Goal: Task Accomplishment & Management: Manage account settings

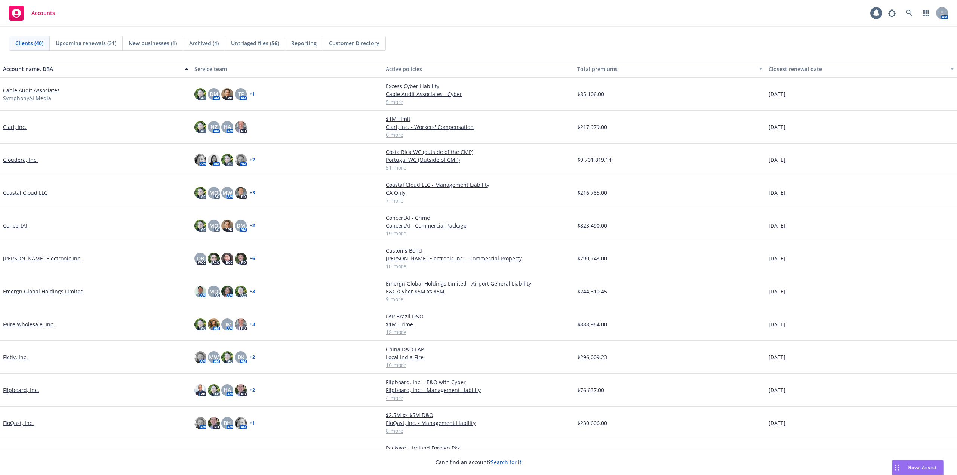
click at [45, 90] on link "Cable Audit Associates" at bounding box center [31, 90] width 57 height 8
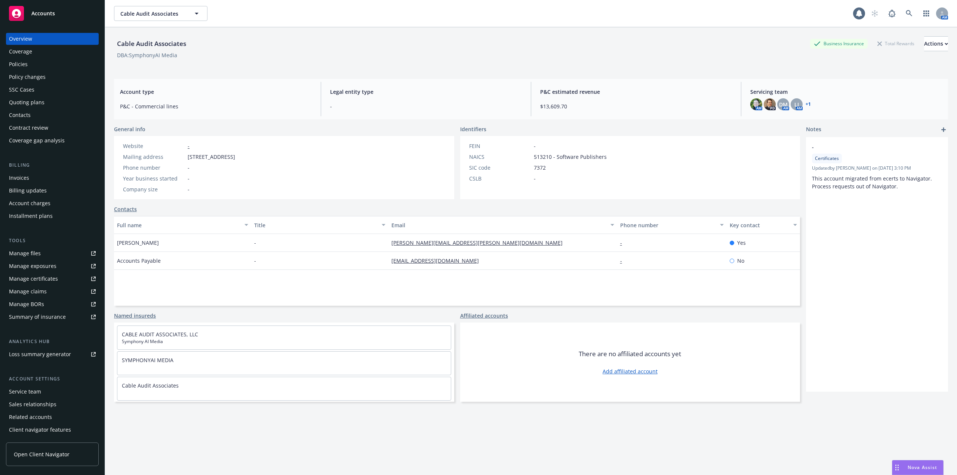
click at [21, 65] on div "Policies" at bounding box center [18, 64] width 19 height 12
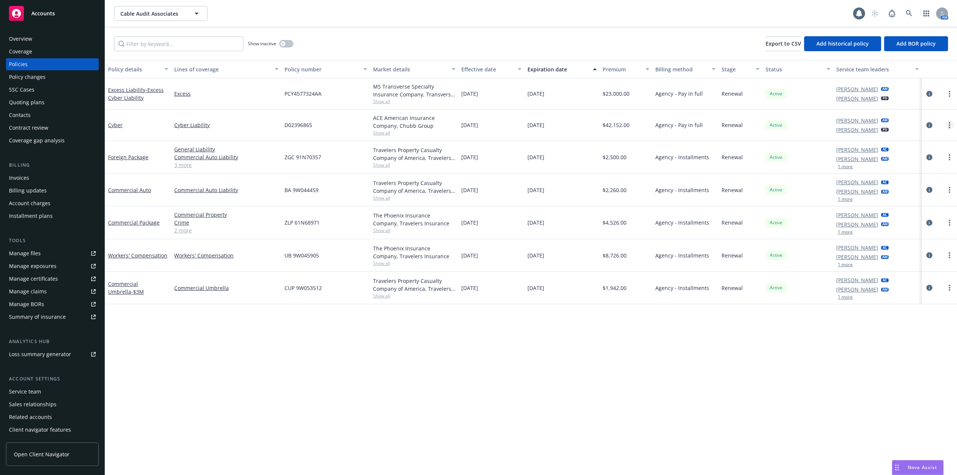
click at [947, 126] on link "more" at bounding box center [949, 125] width 9 height 9
click at [114, 126] on link "Cyber" at bounding box center [115, 124] width 15 height 7
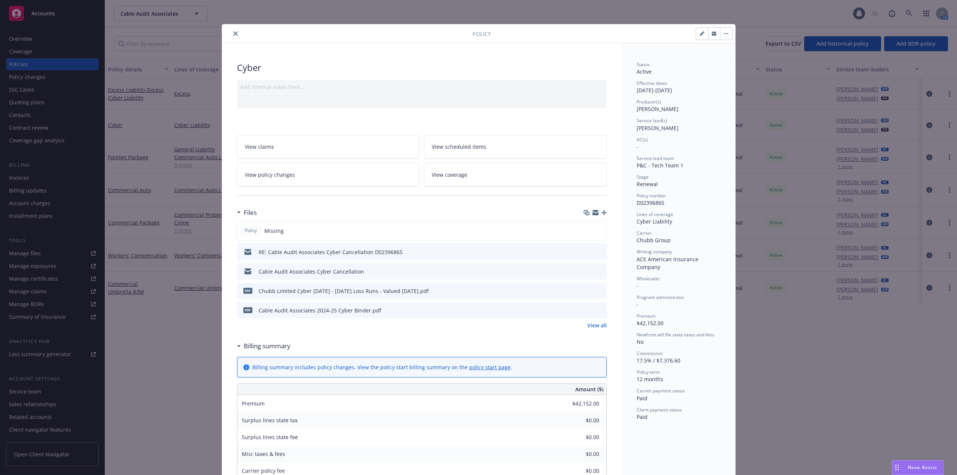
click at [324, 87] on div "Add internal notes here..." at bounding box center [422, 87] width 364 height 8
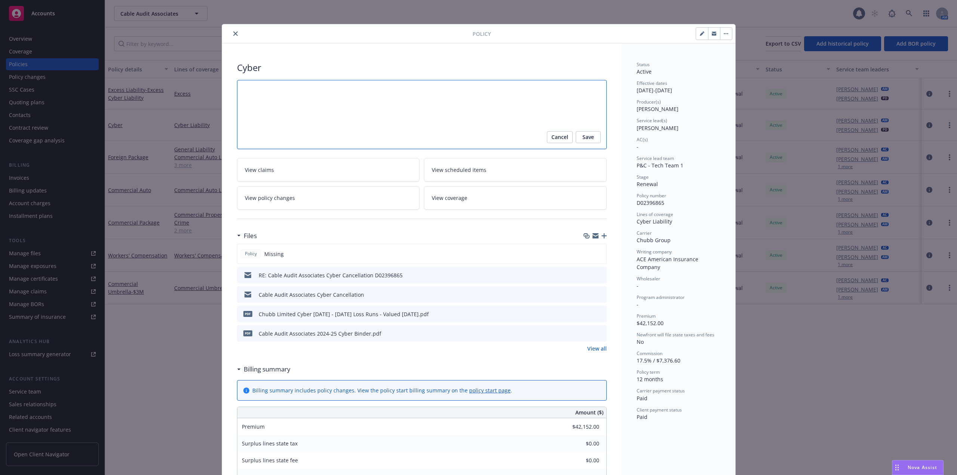
click at [300, 90] on textarea at bounding box center [422, 114] width 370 height 69
type textarea "x"
type textarea "N"
type textarea "x"
type textarea "Not"
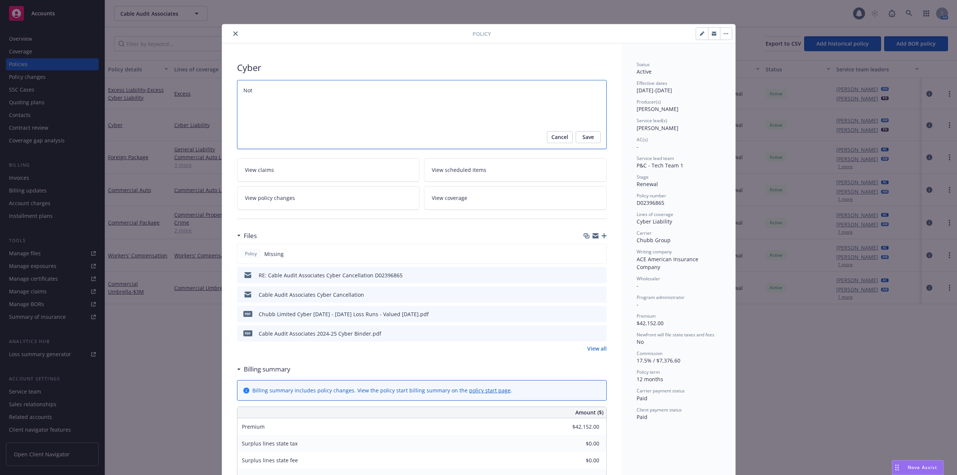
type textarea "x"
type textarea "Note"
type textarea "x"
type textarea "Note""
type textarea "x"
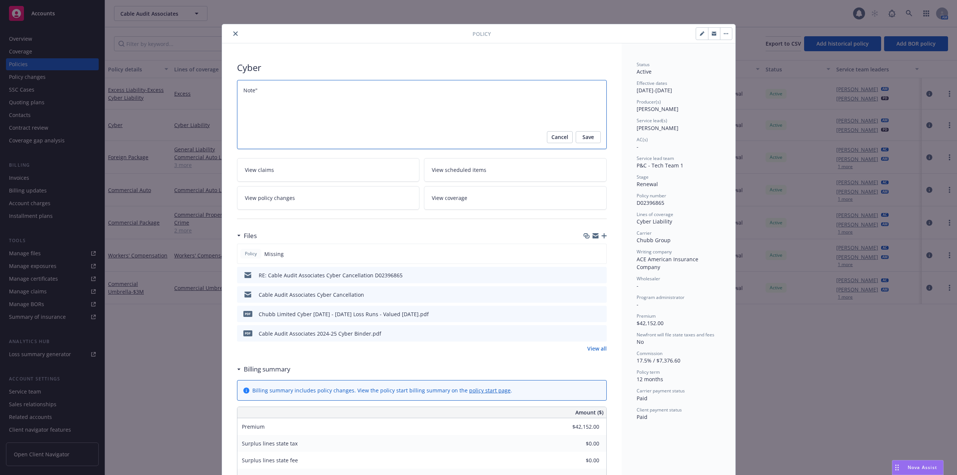
type textarea "Note""
type textarea "x"
type textarea "Note" p"
type textarea "x"
type textarea "Note""
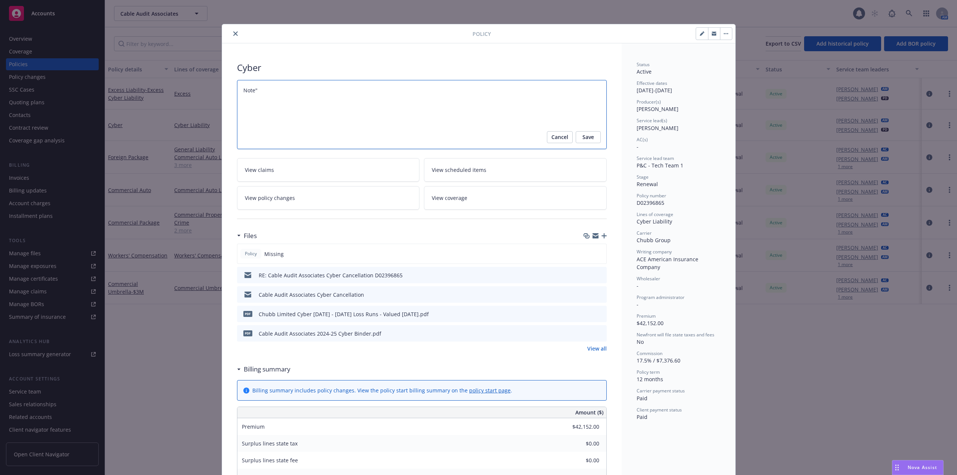
type textarea "x"
type textarea "Note""
type textarea "x"
type textarea "Note"
type textarea "x"
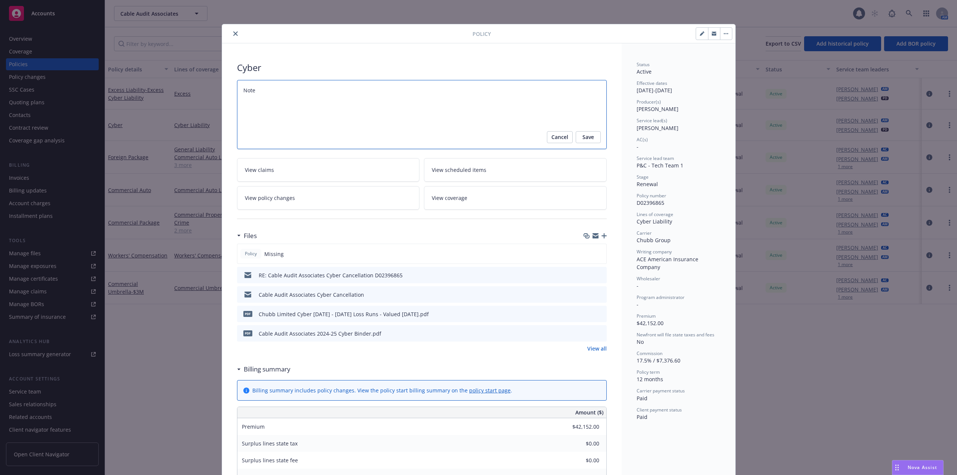
type textarea "Note:"
type textarea "x"
type textarea "Note:"
type textarea "x"
type textarea "Note: p"
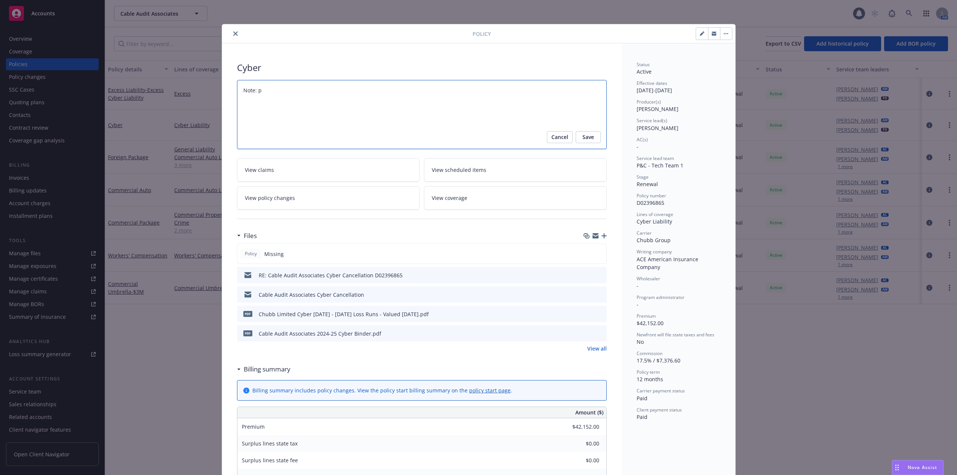
type textarea "x"
type textarea "Note: pr"
type textarea "x"
type textarea "Note: pre"
type textarea "x"
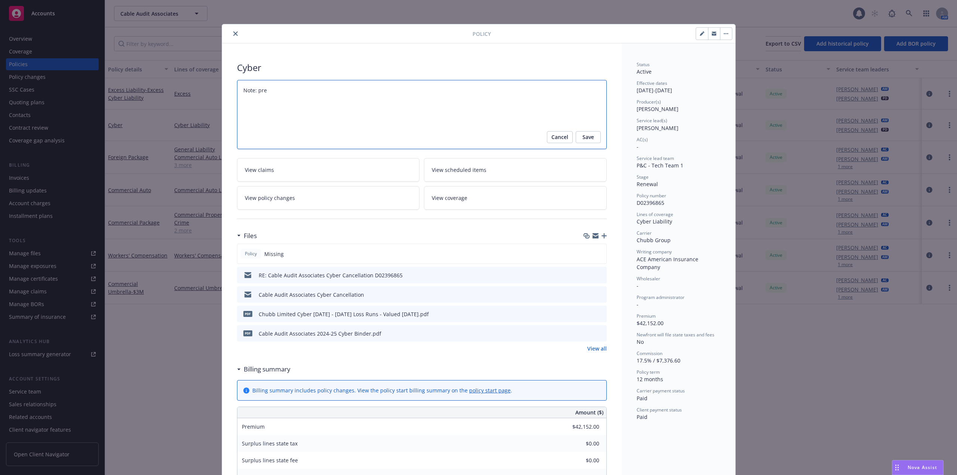
type textarea "Note: prem"
type textarea "x"
type textarea "Note: premi"
type textarea "x"
type textarea "Note: premiu"
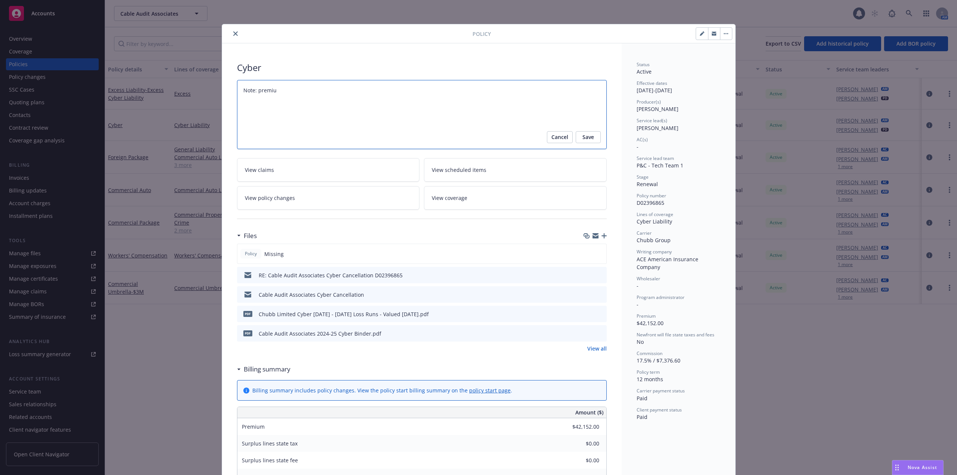
type textarea "x"
type textarea "Note: premium"
type textarea "x"
type textarea "Note: premium"
type textarea "x"
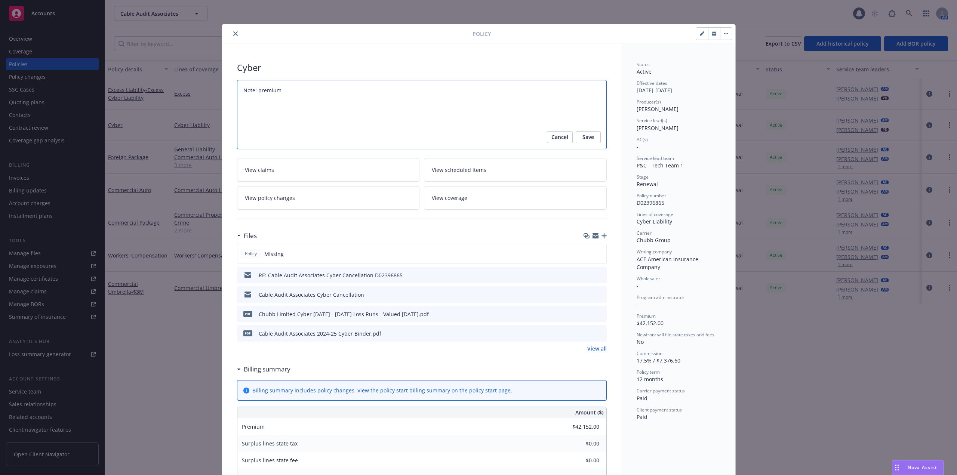
type textarea "Note: premium i"
type textarea "x"
type textarea "Note: premium is"
type textarea "x"
type textarea "Note: premium is"
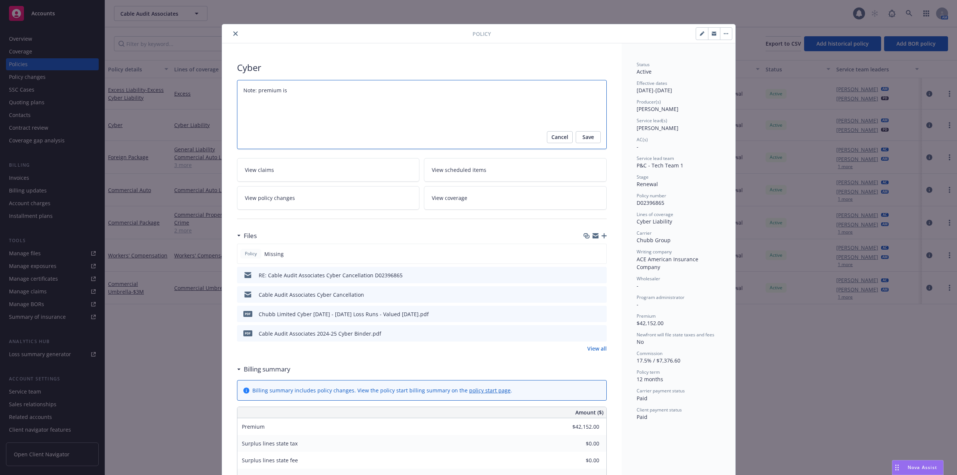
type textarea "x"
type textarea "Note: premium is f"
type textarea "x"
type textarea "Note: premium is fu"
type textarea "x"
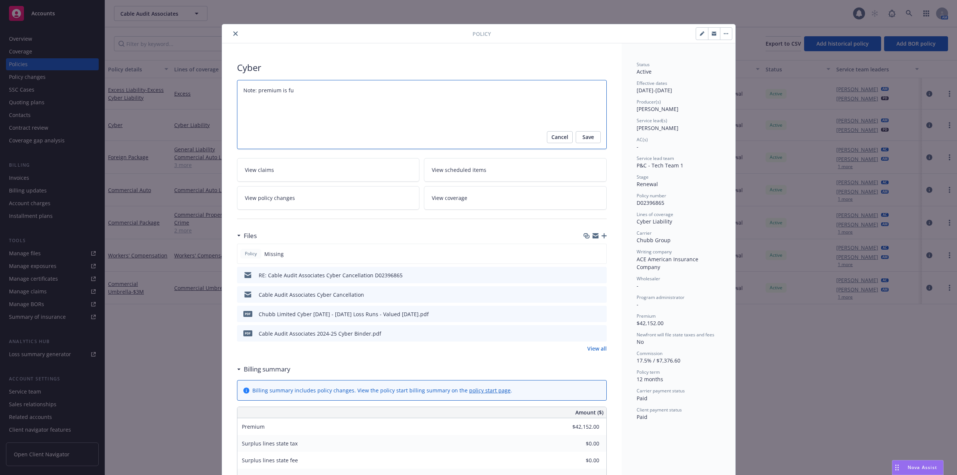
type textarea "Note: premium is ful"
type textarea "x"
type textarea "Note: premium is full"
type textarea "x"
type textarea "Note: premium is fully"
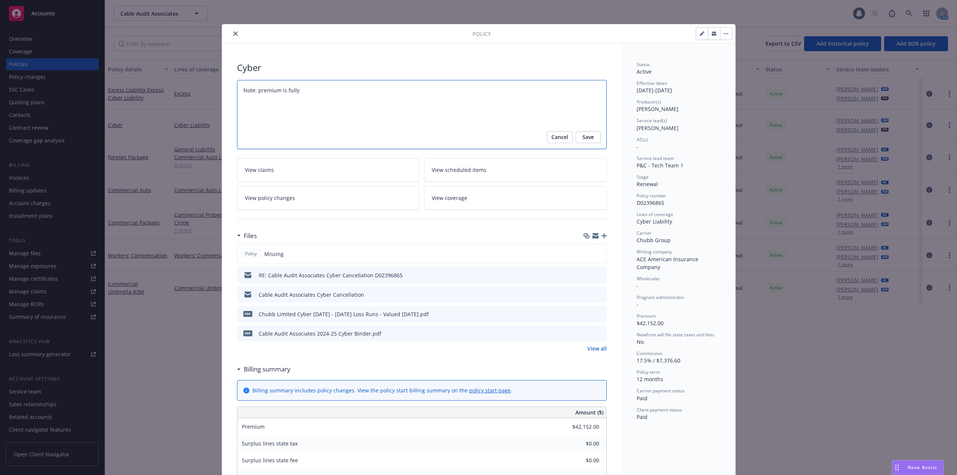
type textarea "x"
type textarea "Note: premium is fully"
type textarea "x"
type textarea "Note: premium is fully e"
type textarea "x"
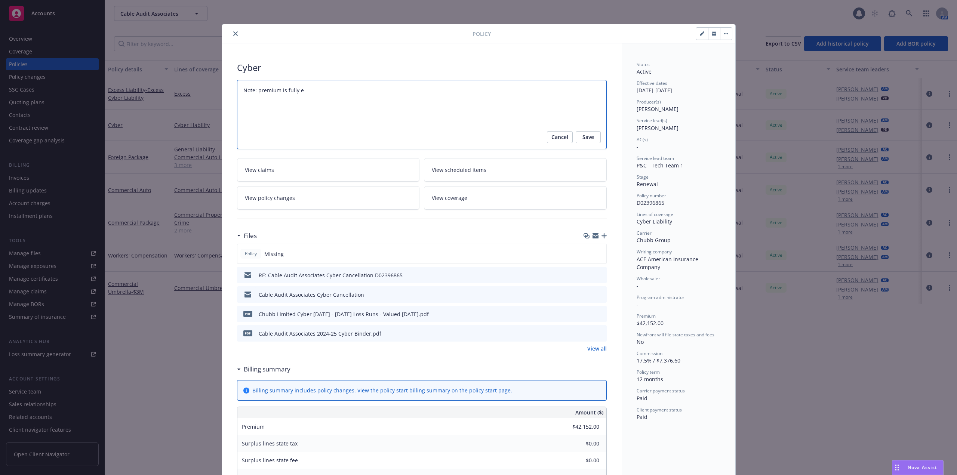
type textarea "Note: premium is fully ea"
type textarea "x"
type textarea "Note: premium is fully ear"
type textarea "x"
type textarea "Note: premium is fully earn"
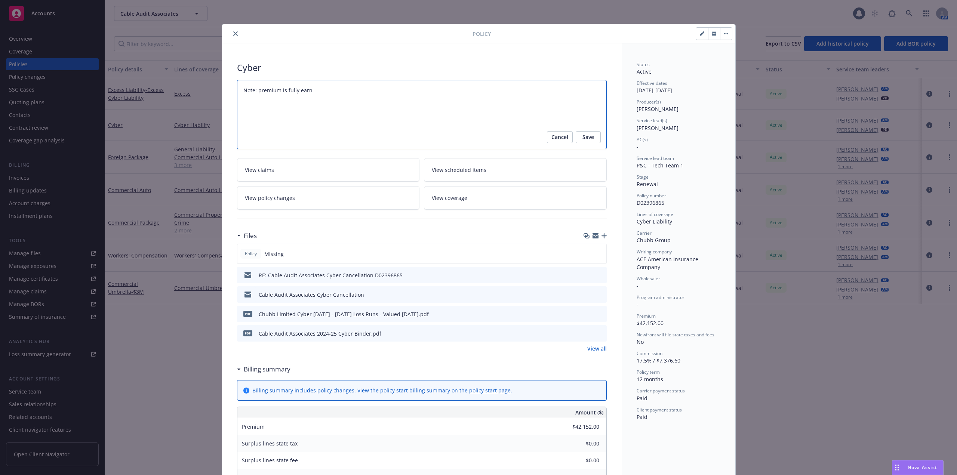
type textarea "x"
type textarea "Note: premium is fully earne"
type textarea "x"
type textarea "Note: premium is fully earned,"
type textarea "x"
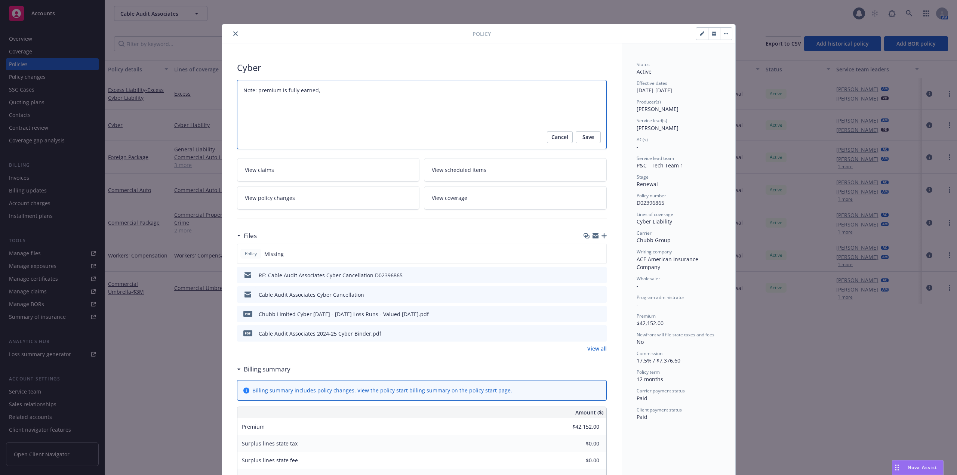
type textarea "Note: premium is fully earned,"
type textarea "x"
type textarea "Note: premium is fully earned, c"
type textarea "x"
type textarea "Note: premium is fully earned, can"
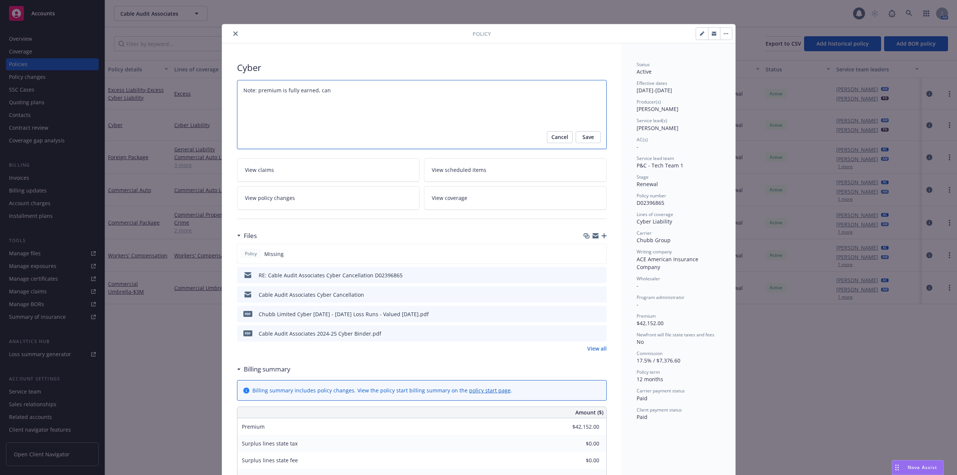
type textarea "x"
type textarea "Note: premium is fully earned, canc"
type textarea "x"
type textarea "Note: premium is fully earned, cance"
type textarea "x"
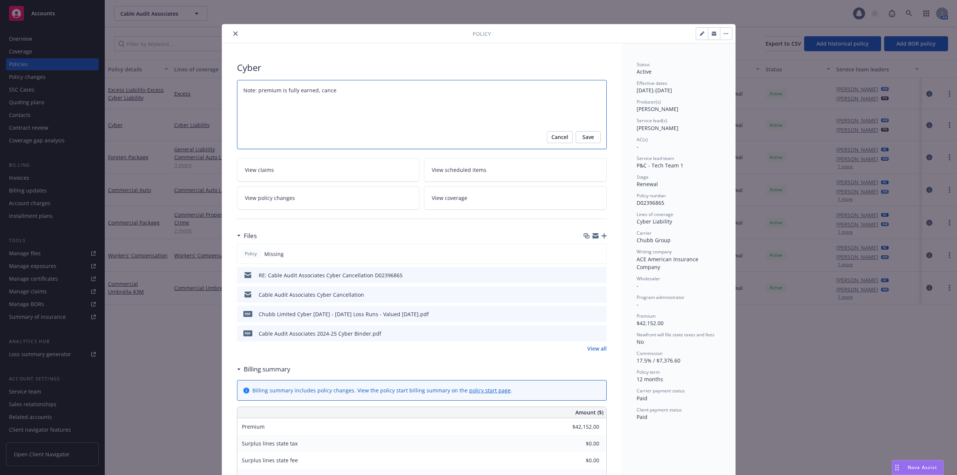
type textarea "Note: premium is fully earned, cancel"
type textarea "x"
type textarea "Note: premium is fully earned, cancell"
type textarea "x"
type textarea "Note: premium is fully earned, cancelle"
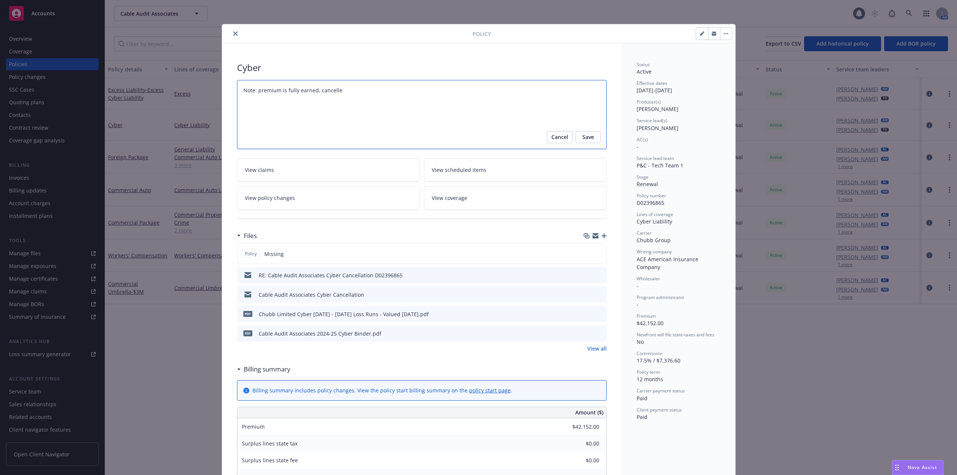
type textarea "x"
type textarea "Note: premium is fully earned, cancelled"
type textarea "x"
type textarea "Note: premium is fully earned, cancelled"
type textarea "x"
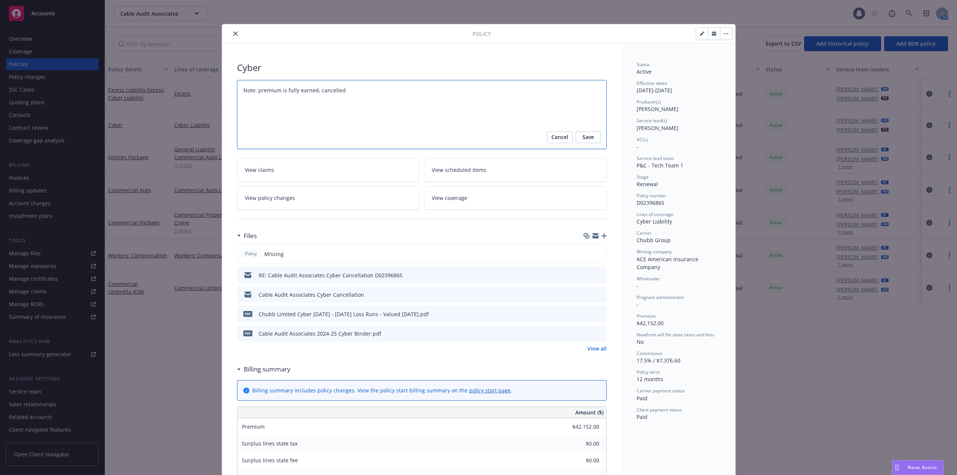
type textarea "Note: premium is fully earned, cancelled e"
type textarea "x"
type textarea "Note: premium is fully earned, cancelled"
type textarea "x"
type textarea "Note: premium is fully earned, cancelled"
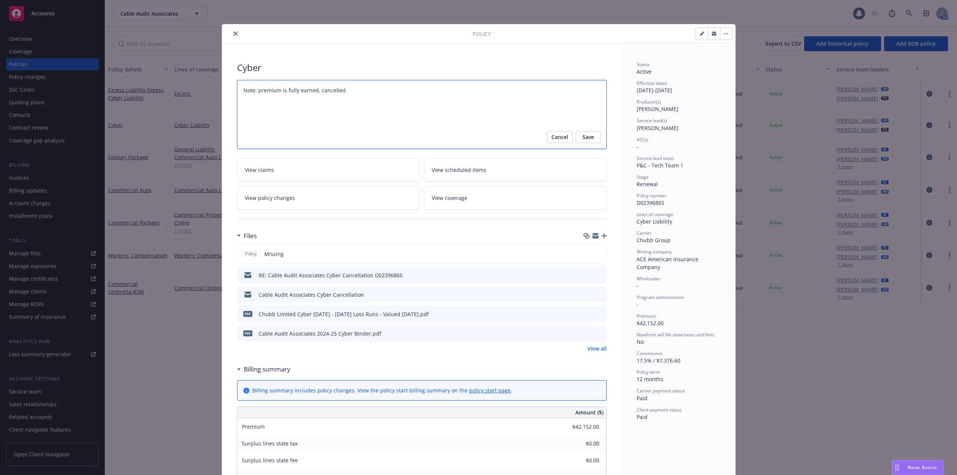
type textarea "x"
type textarea "Note: premium is fully earned, cancelle"
type textarea "x"
type textarea "Note: premium is fully earned, cancell"
type textarea "x"
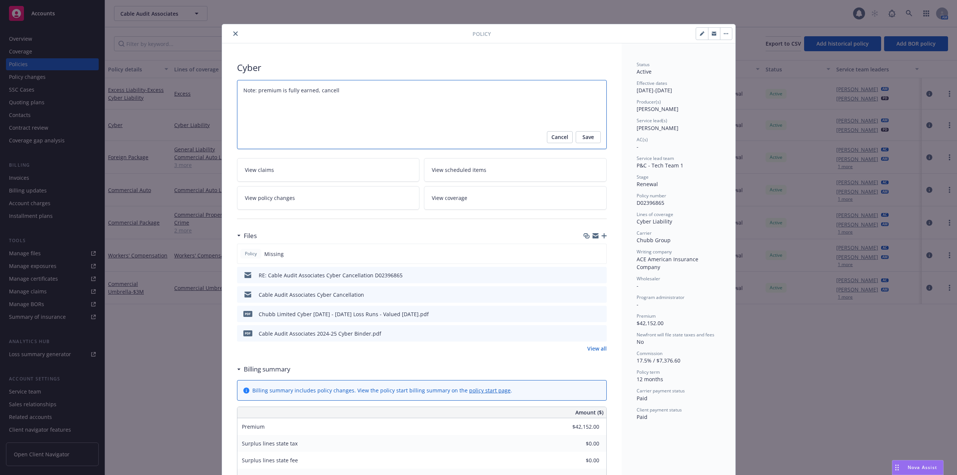
type textarea "Note: premium is fully earned, cancel"
type textarea "x"
type textarea "Note: premium is fully earned, cance"
type textarea "x"
type textarea "Note: premium is fully earned, canc"
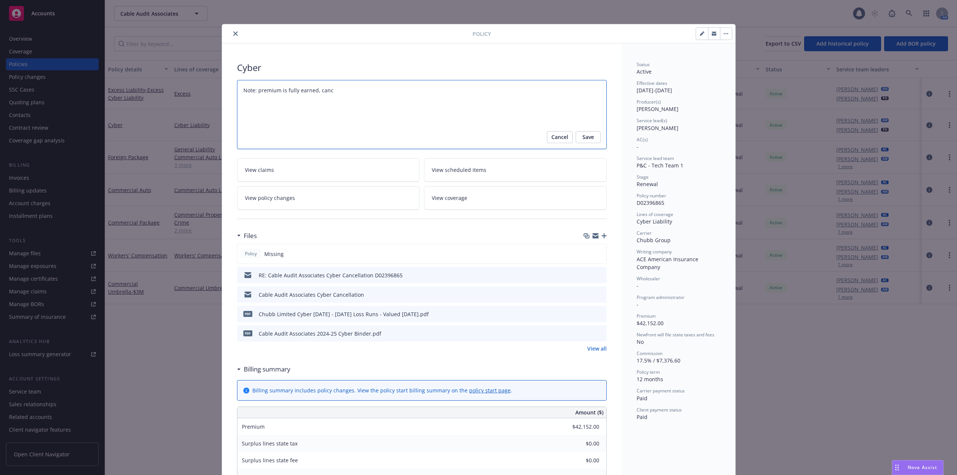
type textarea "x"
type textarea "Note: premium is fully earned, can"
type textarea "x"
type textarea "Note: premium is fully earned, c"
type textarea "x"
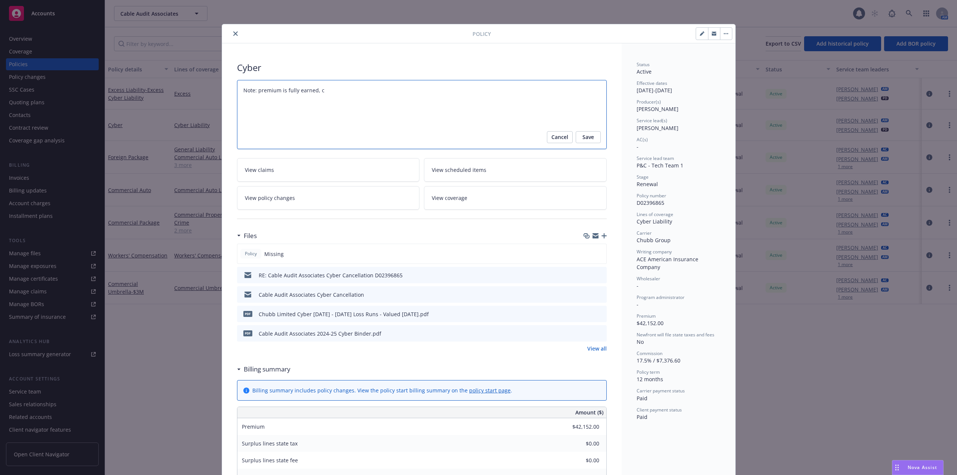
type textarea "Note: premium is fully earned,"
type textarea "x"
type textarea "Note: premium is fully earned, s"
type textarea "x"
type textarea "Note: premium is fully earned, so"
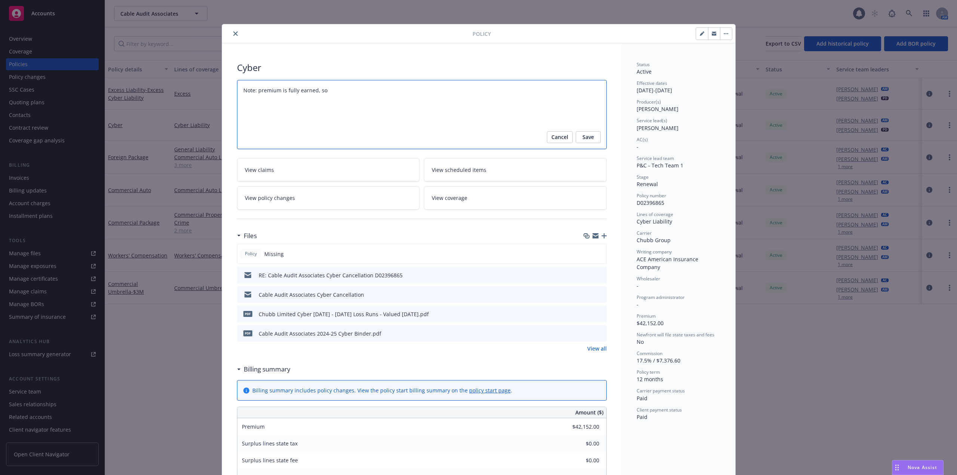
type textarea "x"
type textarea "Note: premium is fully earned, so"
type textarea "x"
type textarea "Note: premium is fully earned, so th"
type textarea "x"
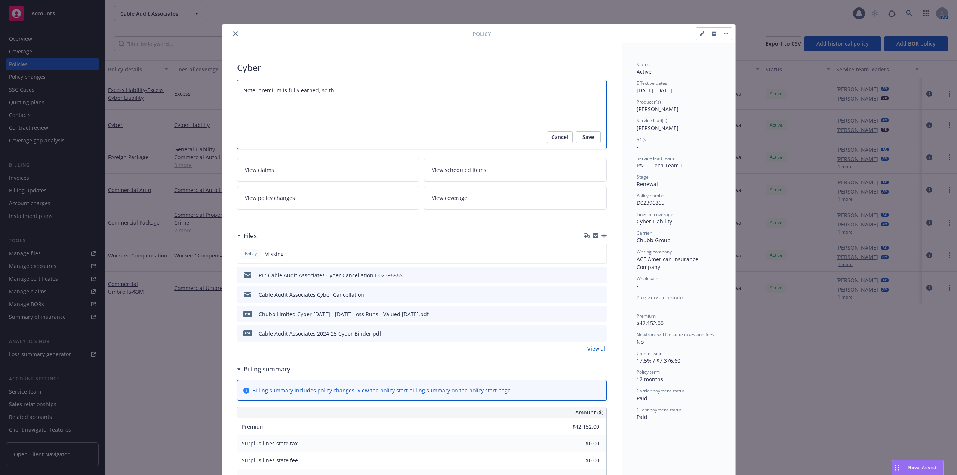
type textarea "Note: premium is fully earned, so thi"
type textarea "x"
type textarea "Note: premium is fully earned, so this"
type textarea "x"
type textarea "Note: premium is fully earned, so this"
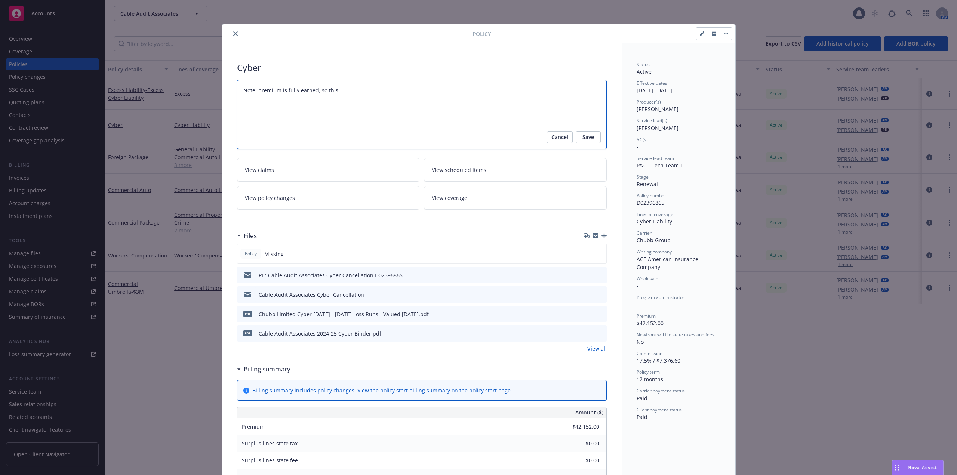
type textarea "x"
type textarea "Note: premium is fully earned, so this i"
type textarea "x"
type textarea "Note: premium is fully earned, so this is"
type textarea "x"
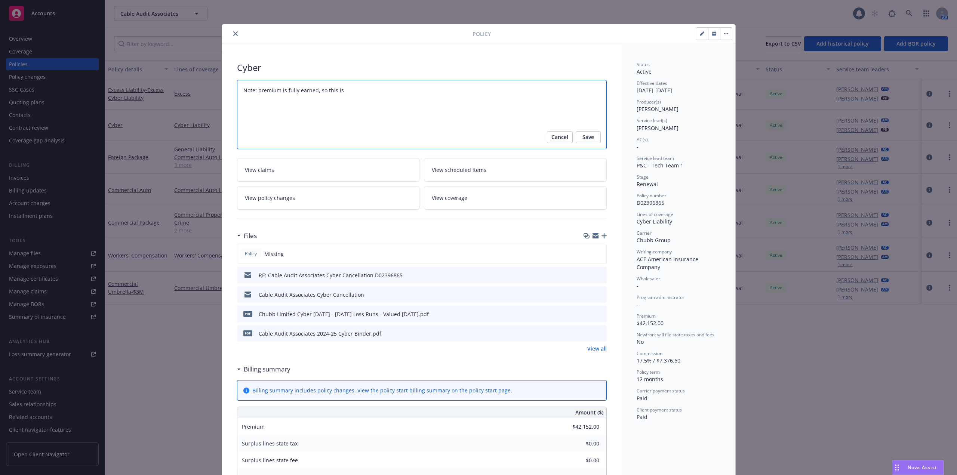
type textarea "Note: premium is fully earned, so this is"
type textarea "x"
type textarea "Note: premium is fully earned, so this is no"
type textarea "x"
type textarea "Note: premium is fully earned, so this is non"
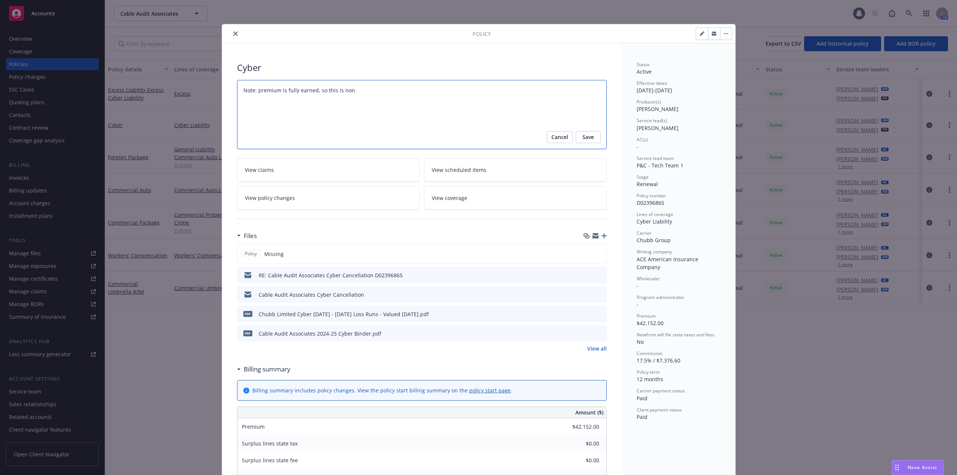
type textarea "x"
type textarea "Note: premium is fully earned, so this is non-"
type textarea "x"
type textarea "Note: premium is fully earned, so this is non-r"
type textarea "x"
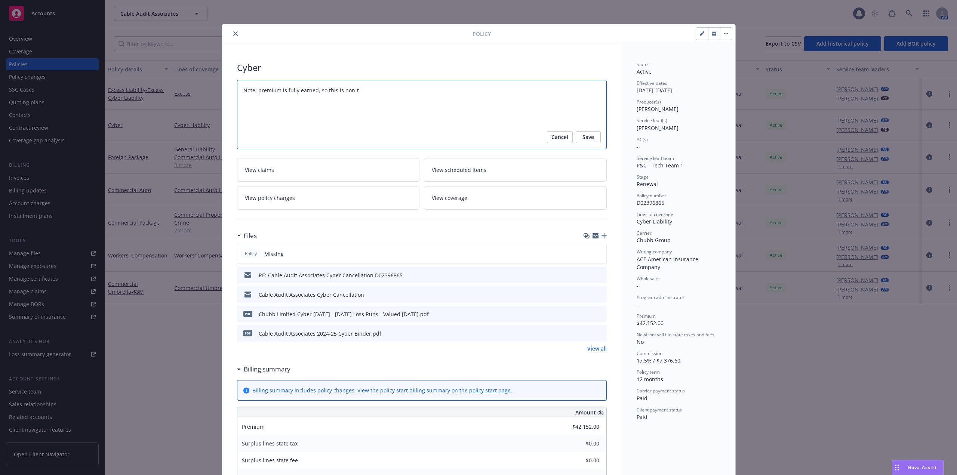
type textarea "Note: premium is fully earned, so this is non-re"
type textarea "x"
type textarea "Note: premium is fully earned, so this is non-ren"
type textarea "x"
type textarea "Note: premium is fully earned, so this is non-rene"
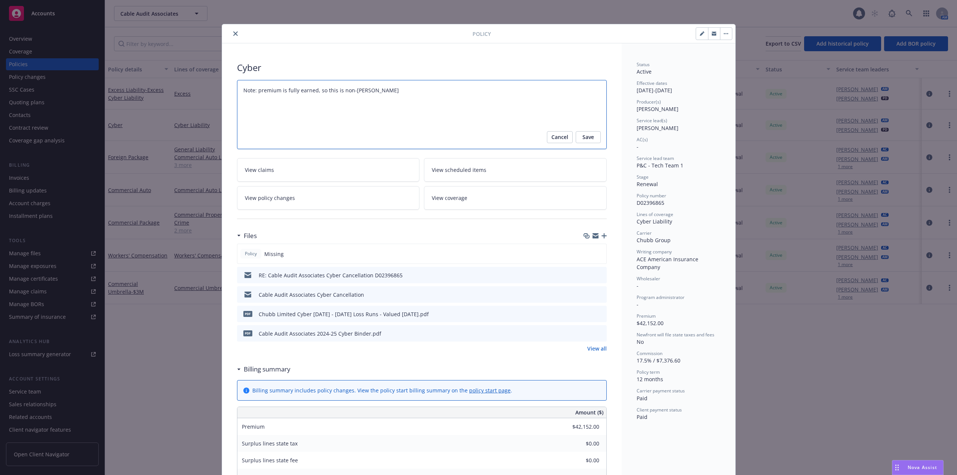
type textarea "x"
type textarea "Note: premium is fully earned, so this is non-renewe"
type textarea "x"
type textarea "Note: premium is fully earned, so this is non-renewed"
type textarea "x"
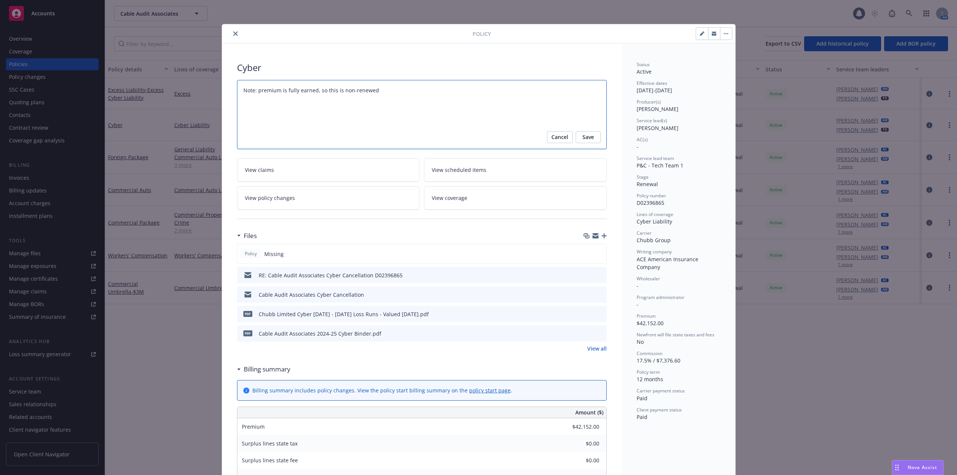
type textarea "Note: premium is fully earned, so this is non-renewed r"
type textarea "x"
type textarea "Note: premium is fully earned, so this is non-renewed ra"
type textarea "x"
type textarea "Note: premium is fully earned, so this is non-renewed rat"
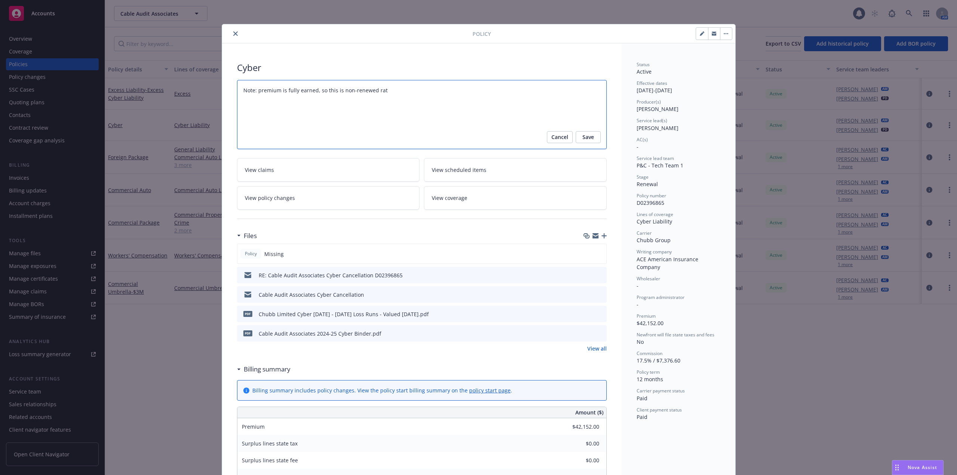
type textarea "x"
type textarea "Note: premium is fully earned, so this is non-renewed rath"
type textarea "x"
type textarea "Note: premium is fully earned, so this is non-renewed rathe"
type textarea "x"
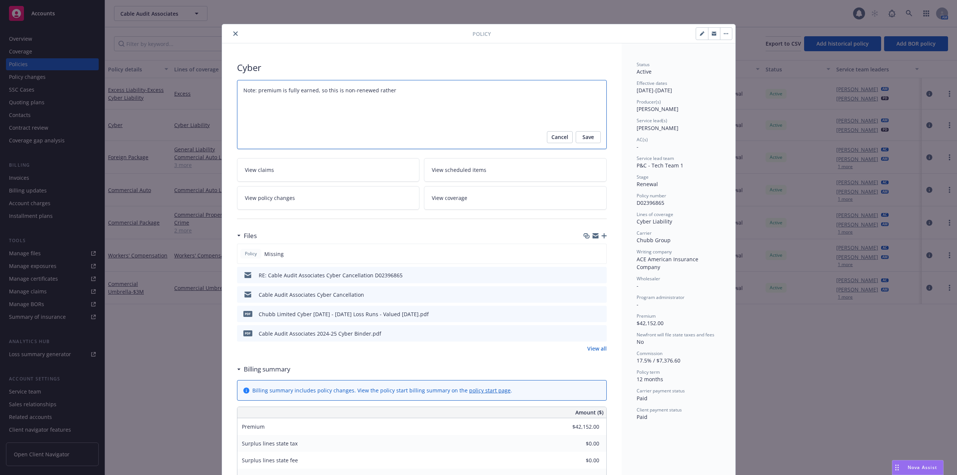
type textarea "Note: premium is fully earned, so this is non-renewed rather"
type textarea "x"
type textarea "Note: premium is fully earned, so this is non-renewed rather th"
type textarea "x"
type textarea "Note: premium is fully earned, so this is non-renewed rather tha"
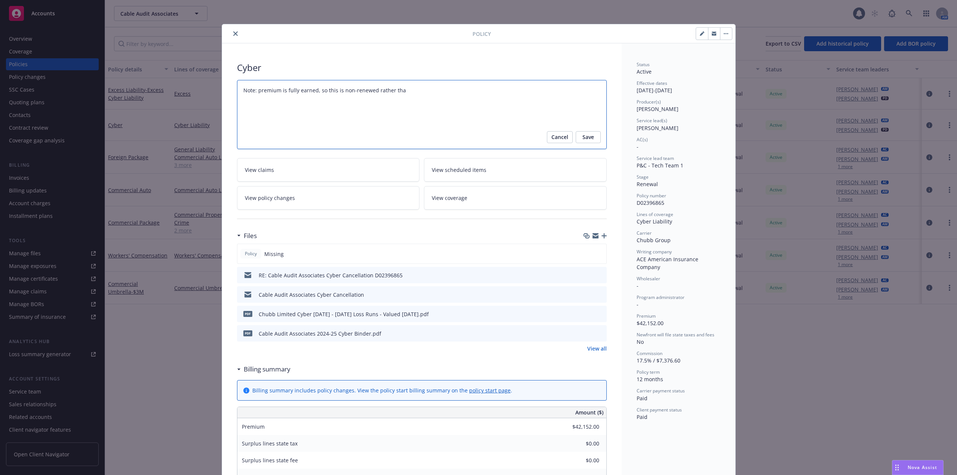
type textarea "x"
type textarea "Note: premium is fully earned, so this is non-renewed rather than"
type textarea "x"
type textarea "Note: premium is fully earned, so this is non-renewed rather than"
type textarea "x"
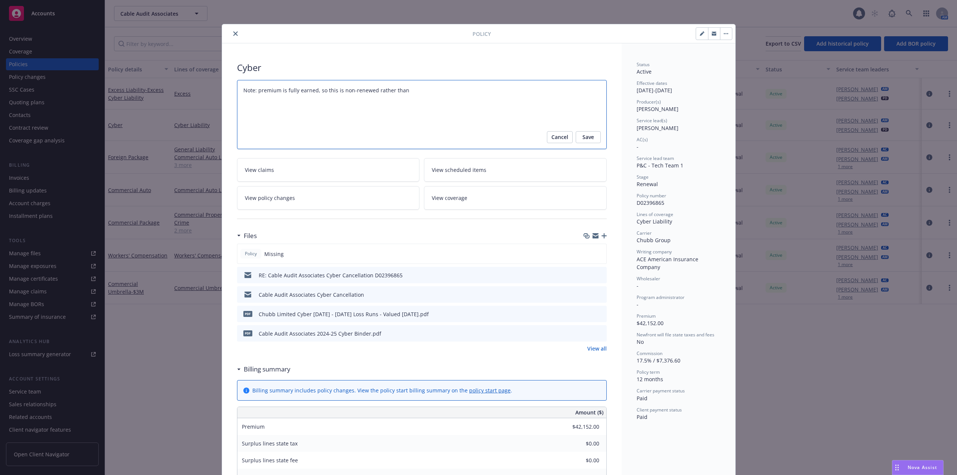
type textarea "Note: premium is fully earned, so this is non-renewed rather than c"
type textarea "x"
type textarea "Note: premium is fully earned, so this is non-renewed rather than ca"
type textarea "x"
type textarea "Note: premium is fully earned, so this is non-renewed rather than canc"
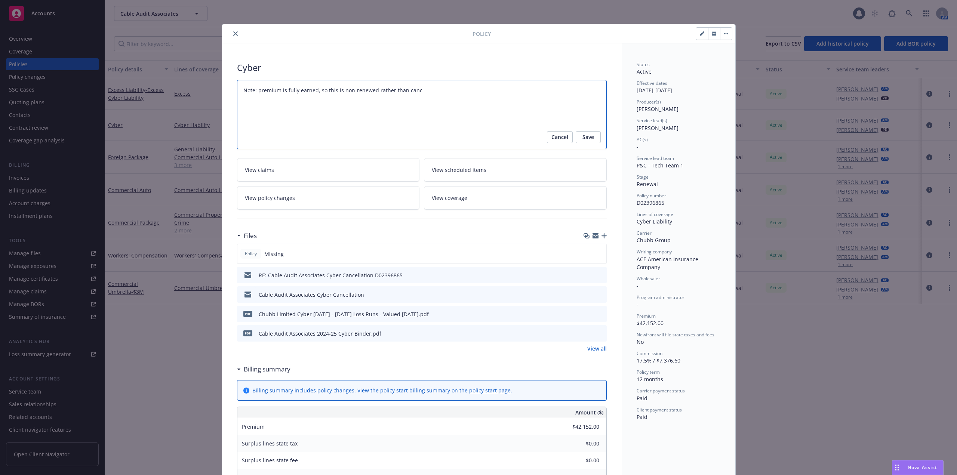
type textarea "x"
type textarea "Note: premium is fully earned, so this is non-renewed rather than cance"
type textarea "x"
type textarea "Note: premium is fully earned, so this is non-renewed rather than cancel"
type textarea "x"
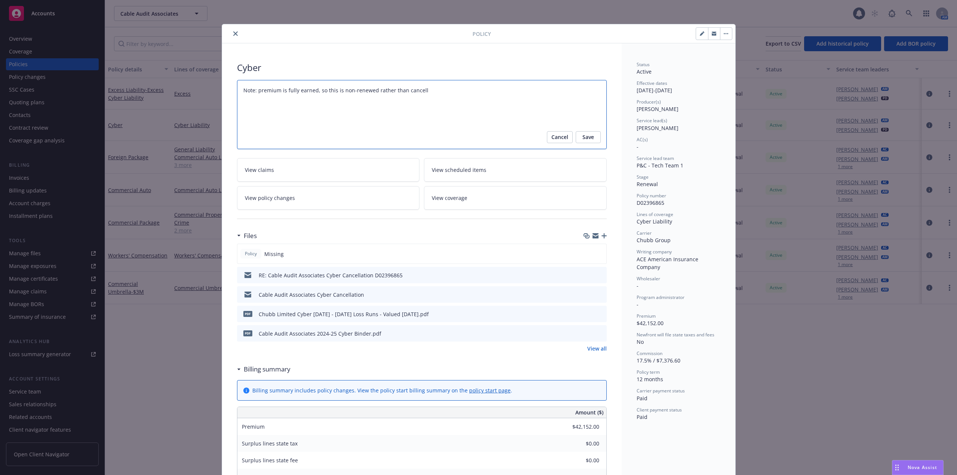
type textarea "Note: premium is fully earned, so this is non-renewed rather than cancelle"
type textarea "x"
type textarea "Note: premium is fully earned, so this is non-renewed rather than cancelled"
type textarea "x"
type textarea "Note: premium is fully earned, so this is non-renewed rather than cancelled."
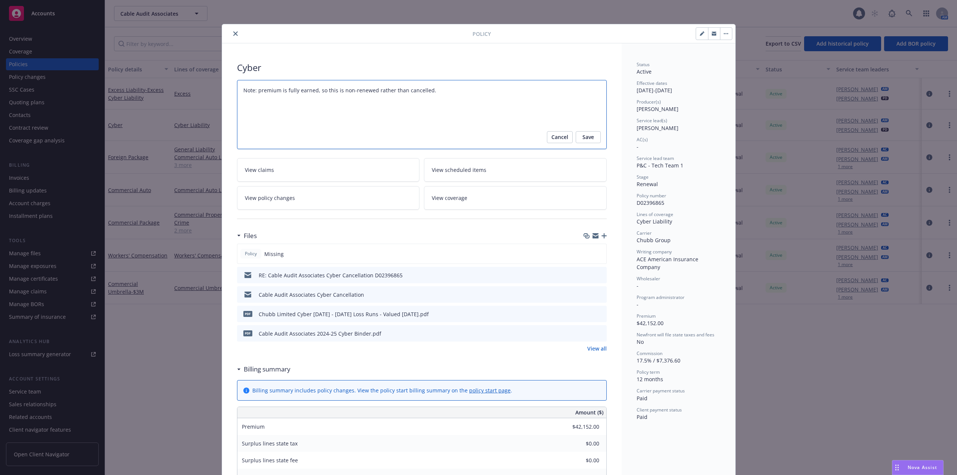
type textarea "x"
type textarea "Note: premium is fully earned, so this is non-renewed rather than cancelled."
click at [587, 136] on span "Save" at bounding box center [588, 137] width 12 height 12
type textarea "x"
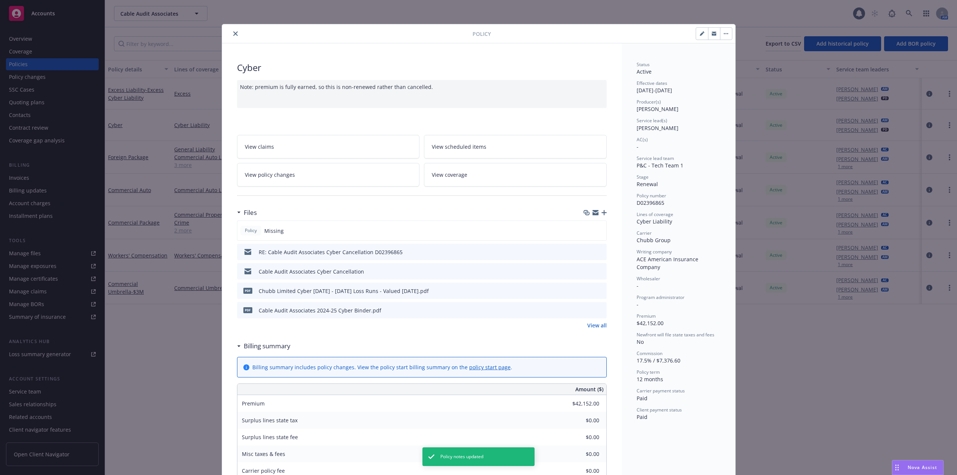
click at [700, 34] on icon "button" at bounding box center [702, 33] width 4 height 4
select select "RENEWAL"
select select "12"
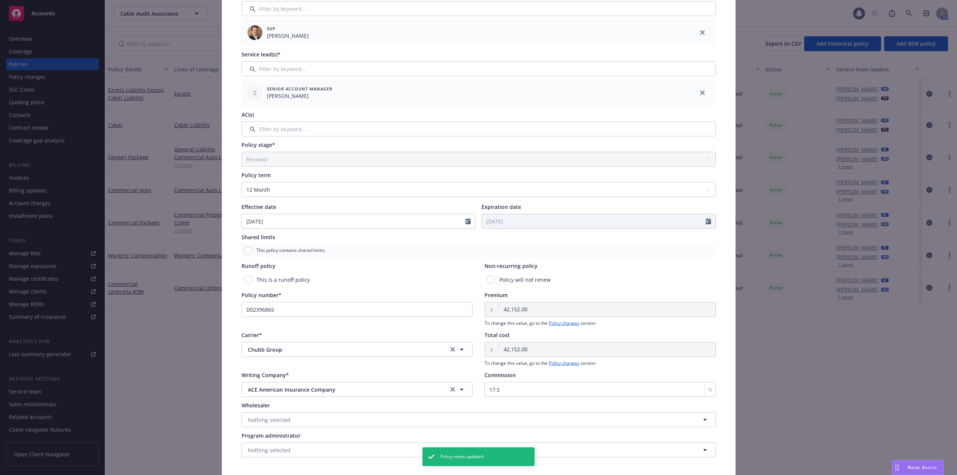
scroll to position [112, 0]
click at [492, 275] on div "Policy will not renew" at bounding box center [599, 276] width 231 height 14
click at [490, 275] on input "checkbox" at bounding box center [490, 275] width 7 height 7
checkbox input "true"
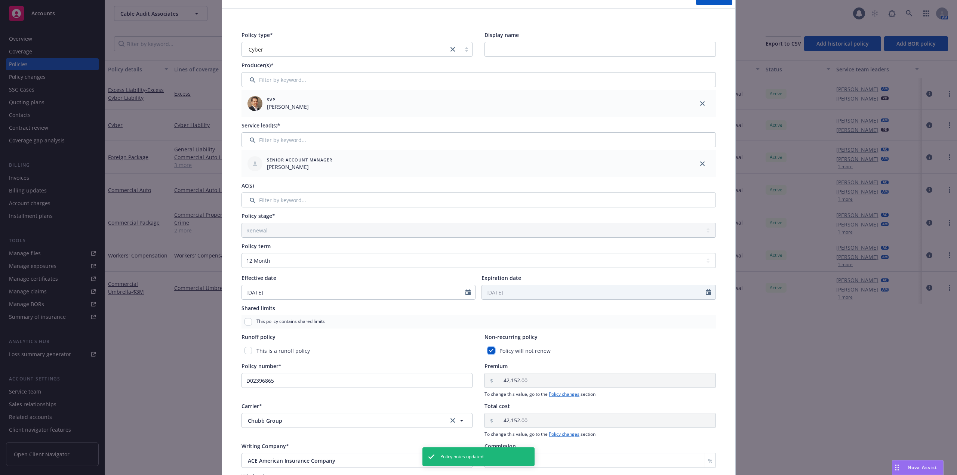
scroll to position [0, 0]
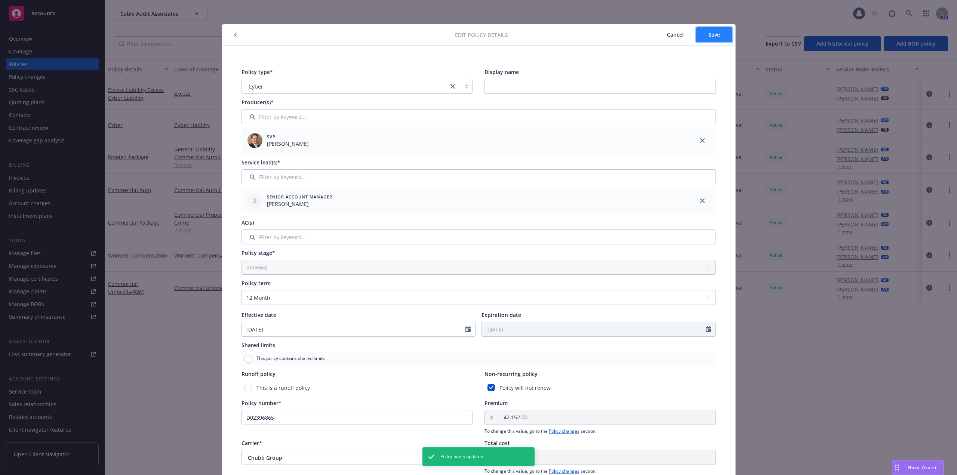
click at [701, 40] on button "Save" at bounding box center [714, 34] width 36 height 15
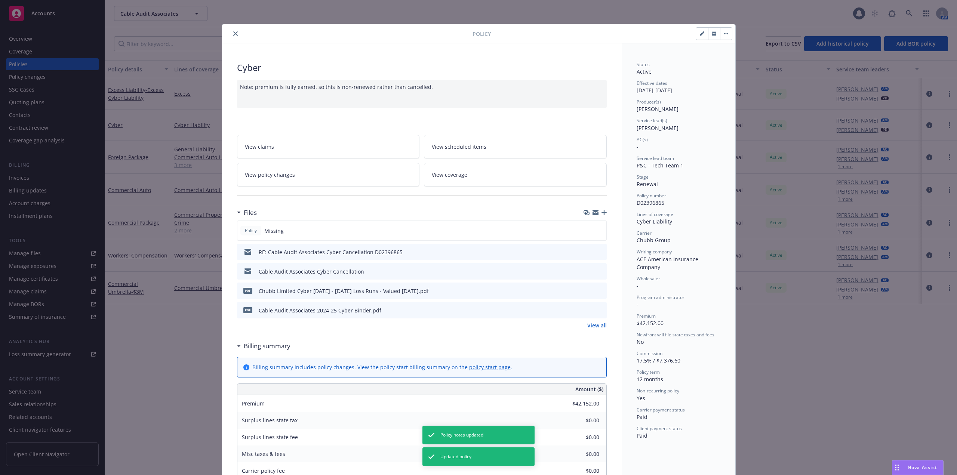
click at [233, 34] on icon "close" at bounding box center [235, 33] width 4 height 4
